Goal: Navigation & Orientation: Find specific page/section

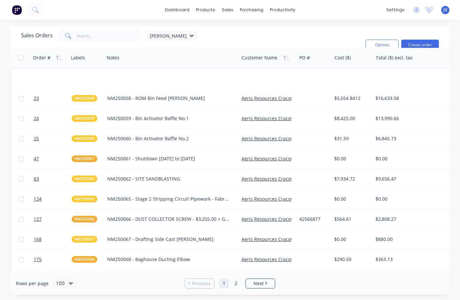
scroll to position [264, 0]
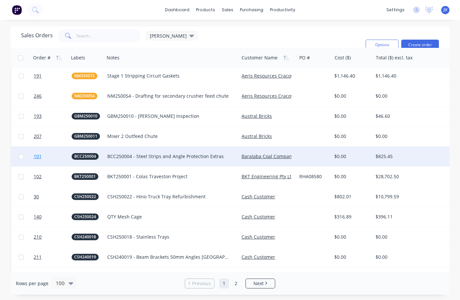
click at [37, 157] on span "101" at bounding box center [38, 156] width 8 height 7
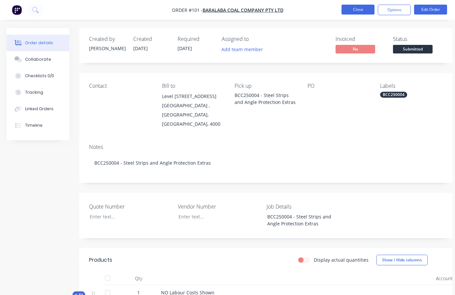
click at [355, 10] on button "Close" at bounding box center [358, 10] width 33 height 10
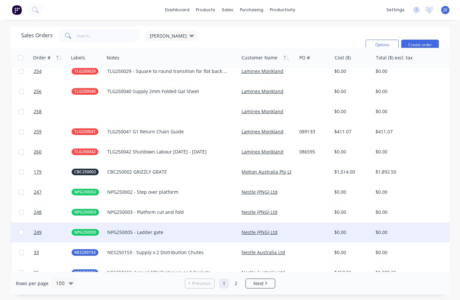
scroll to position [1584, 0]
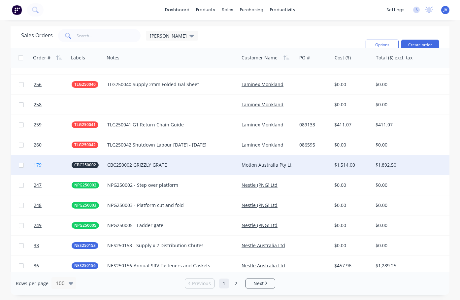
click at [36, 164] on span "179" at bounding box center [38, 165] width 8 height 7
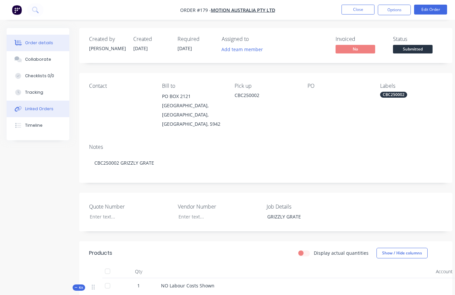
click at [32, 110] on div "Linked Orders" at bounding box center [39, 109] width 28 height 6
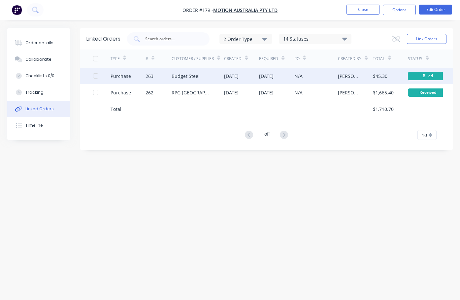
click at [187, 75] on div "Budget Steel" at bounding box center [186, 76] width 28 height 7
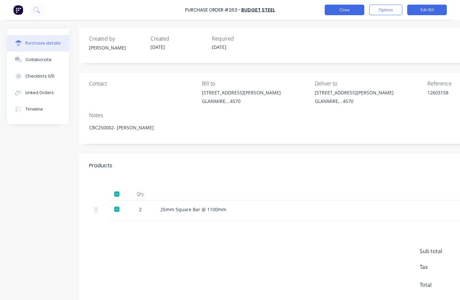
click at [349, 8] on button "Close" at bounding box center [345, 10] width 40 height 11
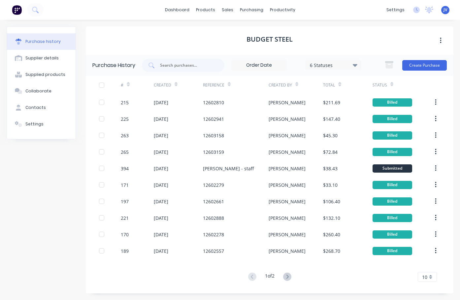
click at [37, 41] on div "Purchase history" at bounding box center [42, 42] width 35 height 6
click at [227, 11] on div "sales" at bounding box center [227, 10] width 18 height 10
click at [225, 9] on div "sales" at bounding box center [227, 10] width 18 height 10
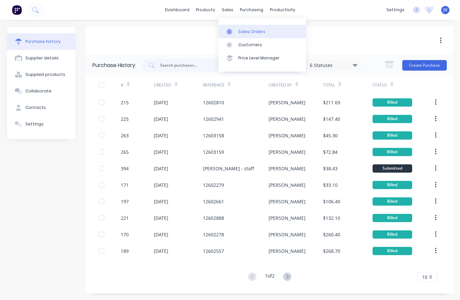
click at [246, 29] on div "Sales Orders" at bounding box center [251, 32] width 27 height 6
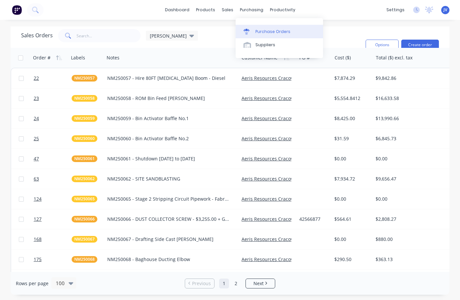
click at [268, 29] on div "Purchase Orders" at bounding box center [272, 32] width 35 height 6
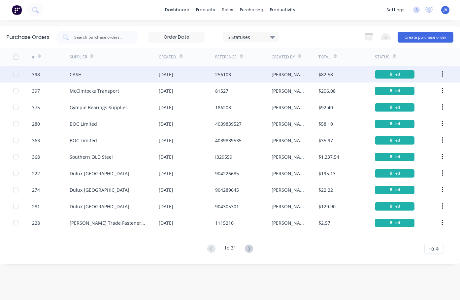
click at [72, 74] on div "CASH" at bounding box center [76, 74] width 12 height 7
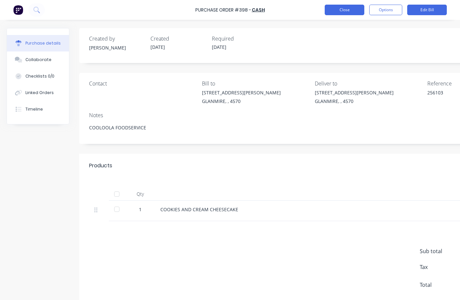
click at [338, 8] on button "Close" at bounding box center [345, 10] width 40 height 11
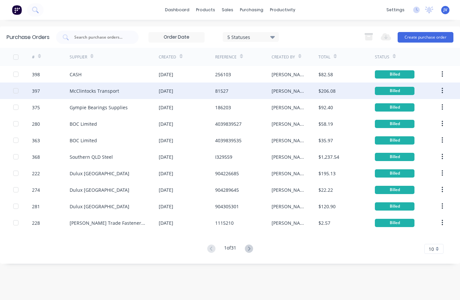
click at [90, 89] on div "McClintocks Transport" at bounding box center [95, 90] width 50 height 7
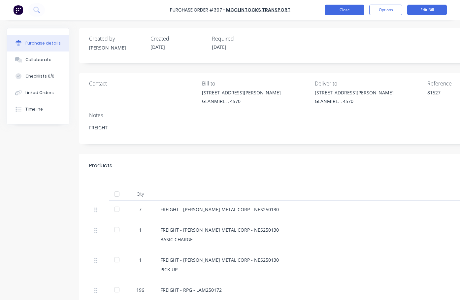
click at [350, 11] on button "Close" at bounding box center [345, 10] width 40 height 11
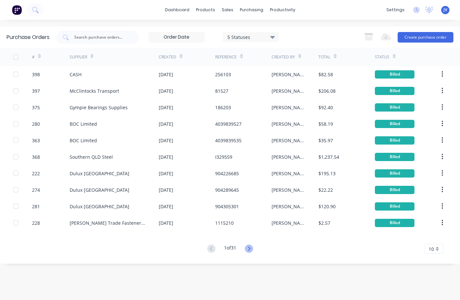
click at [253, 249] on icon at bounding box center [249, 249] width 8 height 8
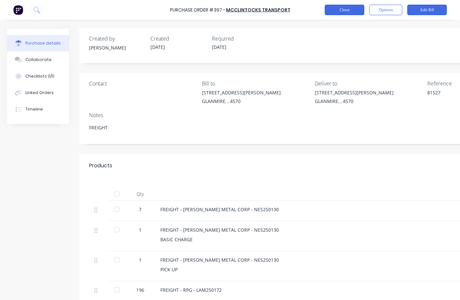
click at [344, 8] on button "Close" at bounding box center [345, 10] width 40 height 11
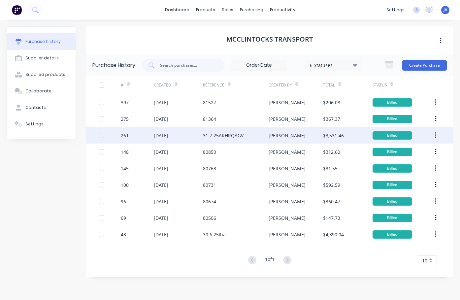
click at [214, 137] on div "31.7.25AKHRQAGV" at bounding box center [223, 135] width 41 height 7
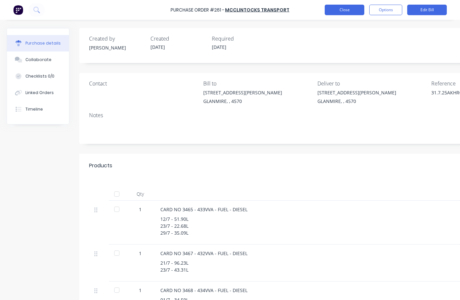
click at [354, 12] on button "Close" at bounding box center [345, 10] width 40 height 11
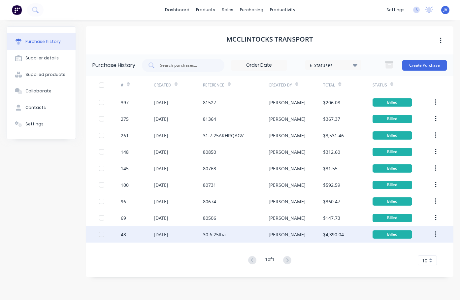
click at [216, 235] on div "30.6.25lha" at bounding box center [214, 234] width 23 height 7
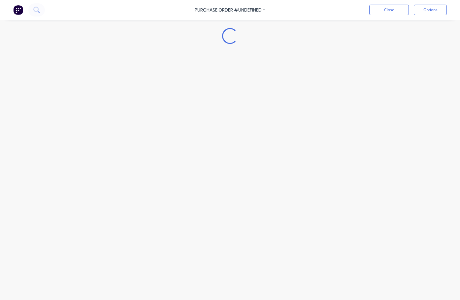
type textarea "x"
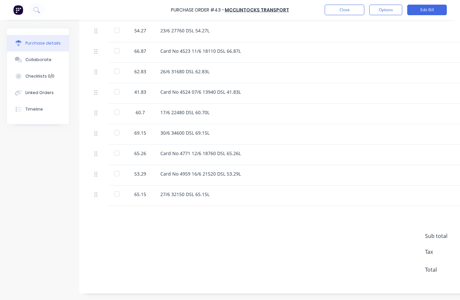
scroll to position [941, 0]
click at [350, 11] on button "Close" at bounding box center [345, 10] width 40 height 11
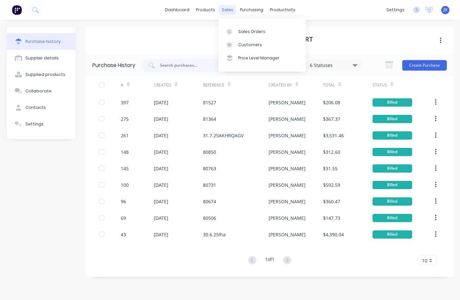
click at [230, 9] on div "sales" at bounding box center [227, 10] width 18 height 10
click at [251, 35] on link "Sales Orders" at bounding box center [261, 31] width 87 height 13
